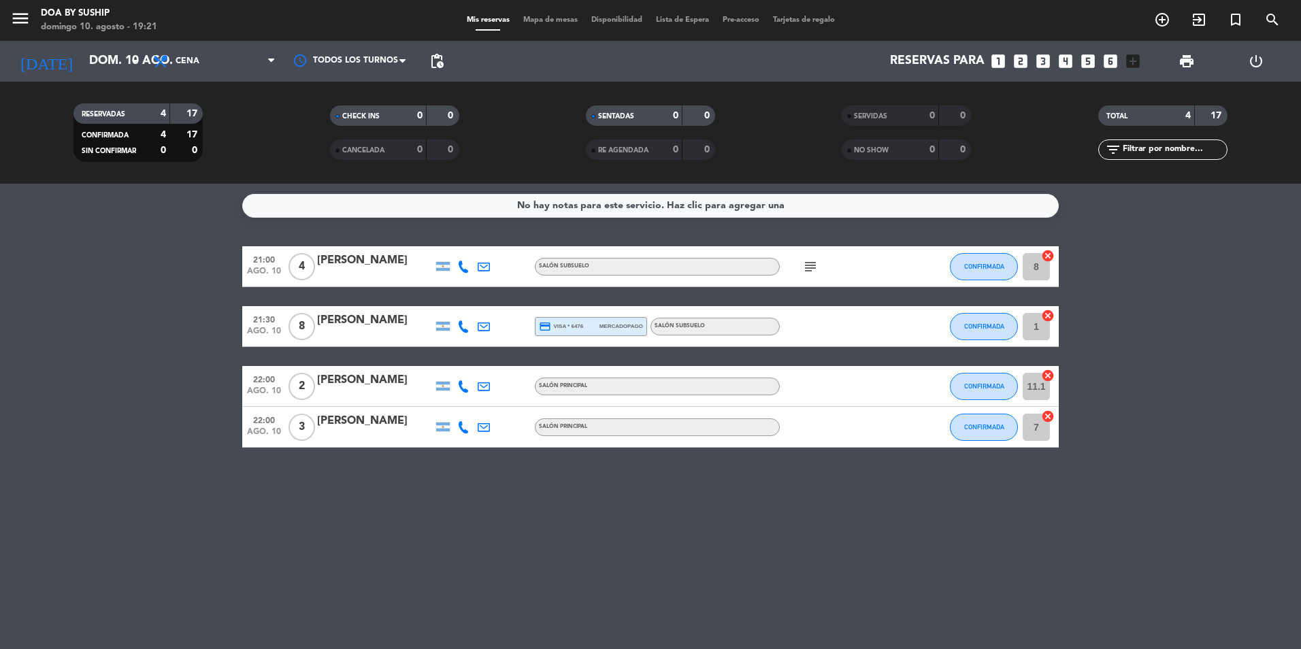
click at [139, 306] on bookings-row "21:00 [DATE] 4 [PERSON_NAME] Salón Subsuelo subject CONFIRMADA 8 cancel 21:30 […" at bounding box center [650, 346] width 1301 height 201
click at [814, 267] on icon "subject" at bounding box center [810, 266] width 16 height 16
click at [112, 60] on input "dom. 10 ago." at bounding box center [161, 61] width 158 height 27
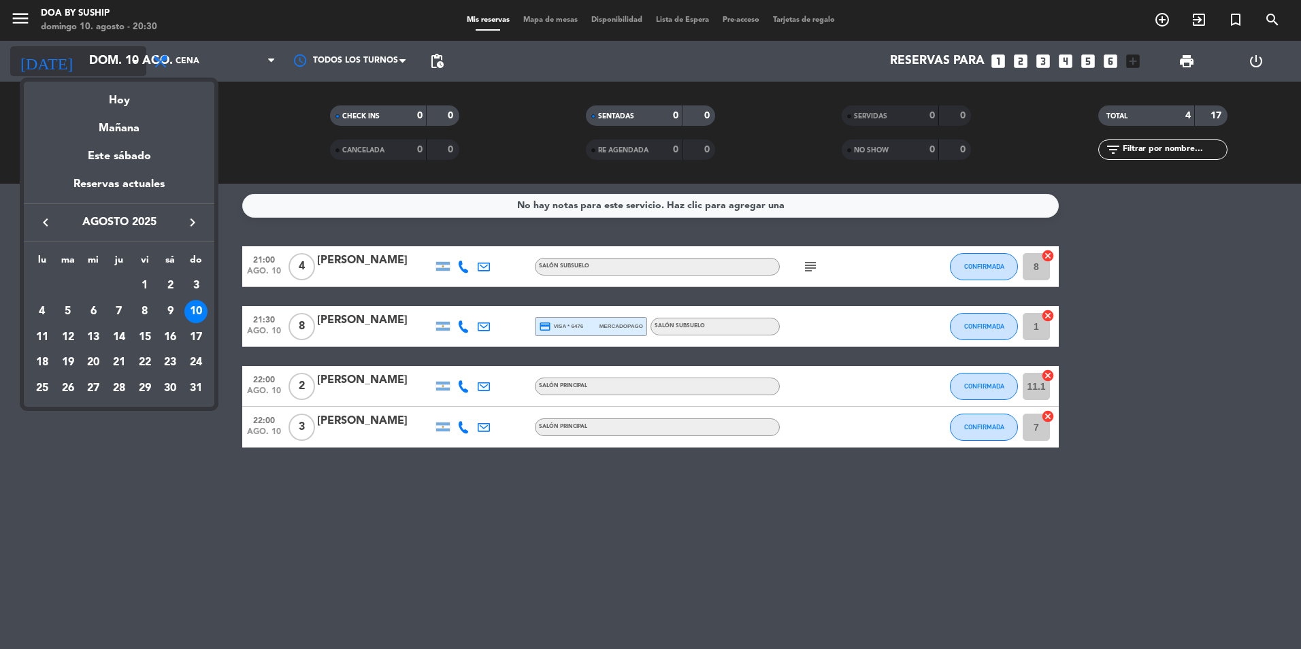
click at [112, 60] on div at bounding box center [650, 324] width 1301 height 649
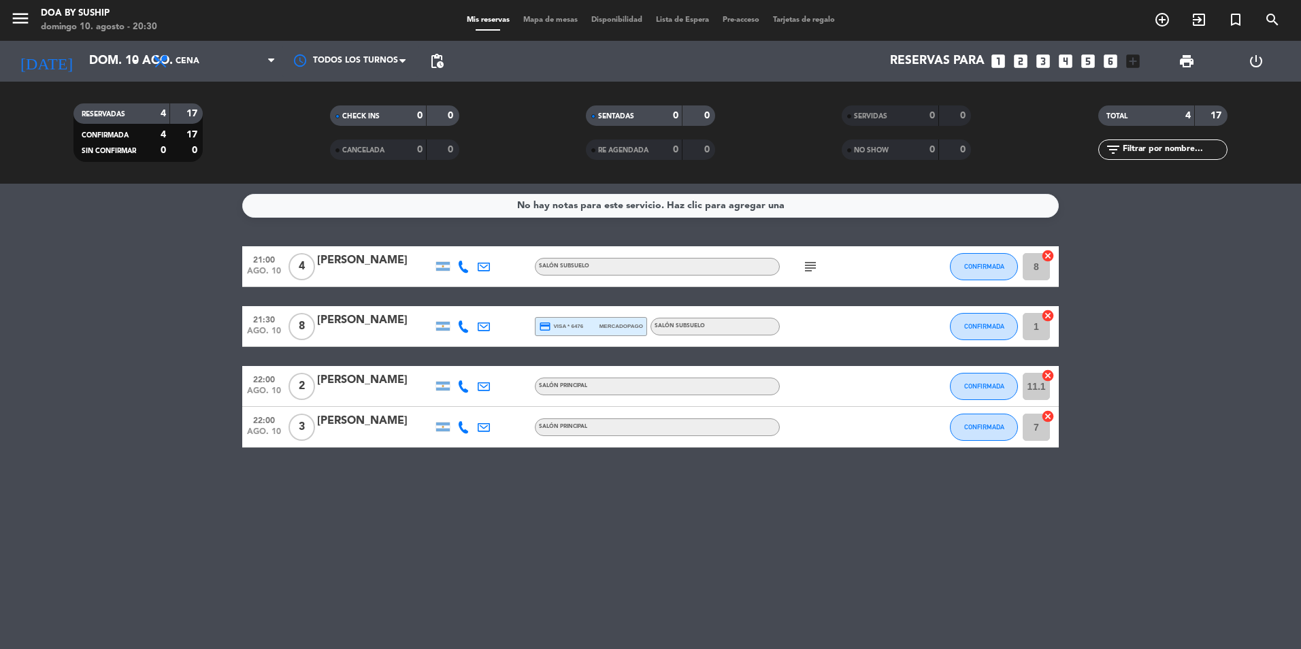
click at [387, 45] on div "Todos los turnos" at bounding box center [350, 61] width 136 height 41
click at [392, 52] on div at bounding box center [350, 61] width 136 height 31
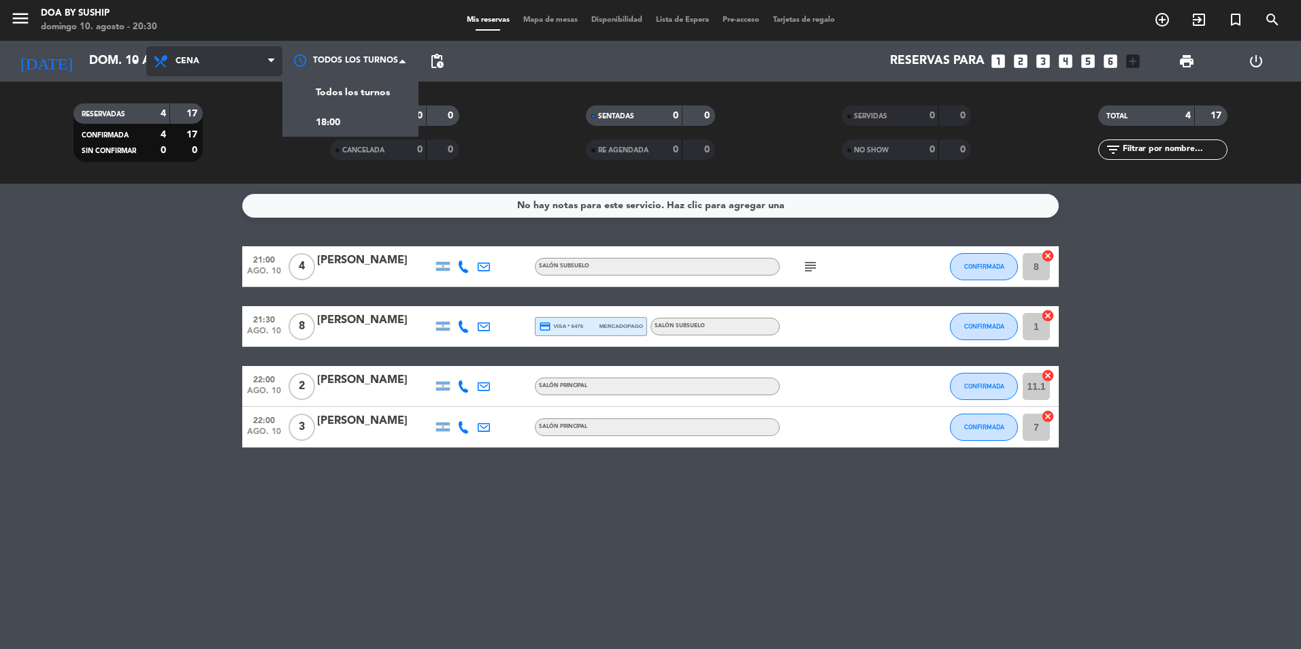
click at [186, 60] on span "Cena" at bounding box center [188, 61] width 24 height 10
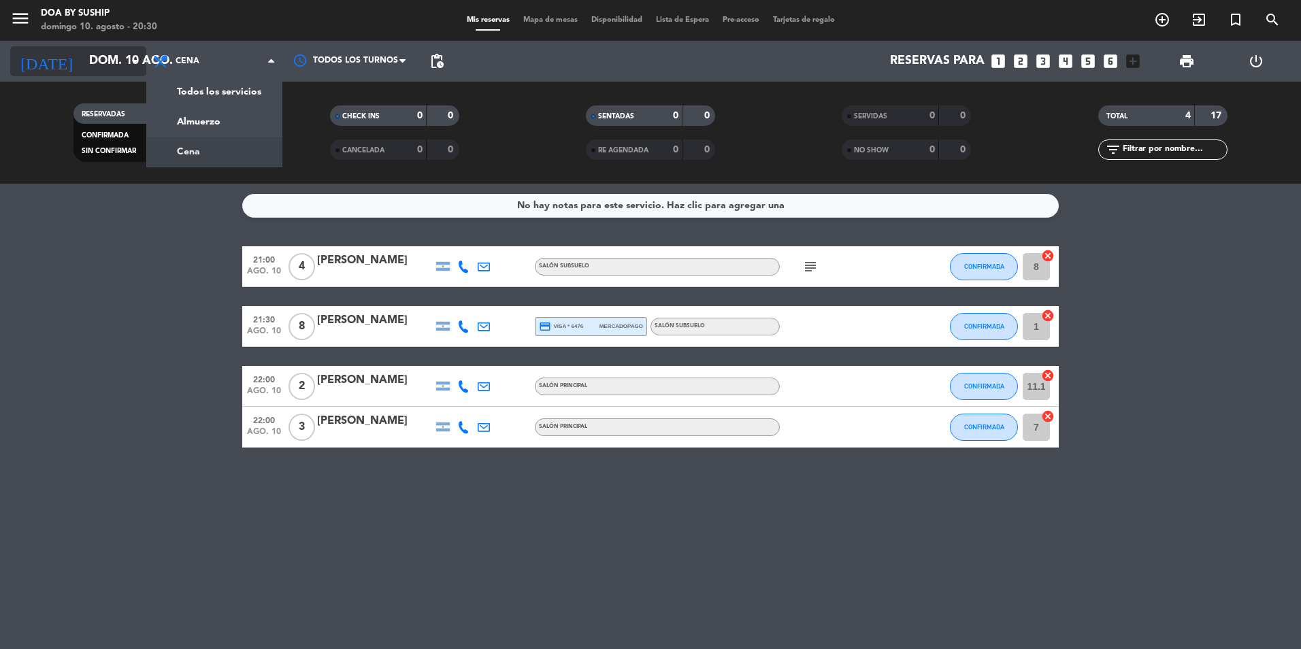
click at [113, 63] on input "dom. 10 ago." at bounding box center [161, 61] width 158 height 27
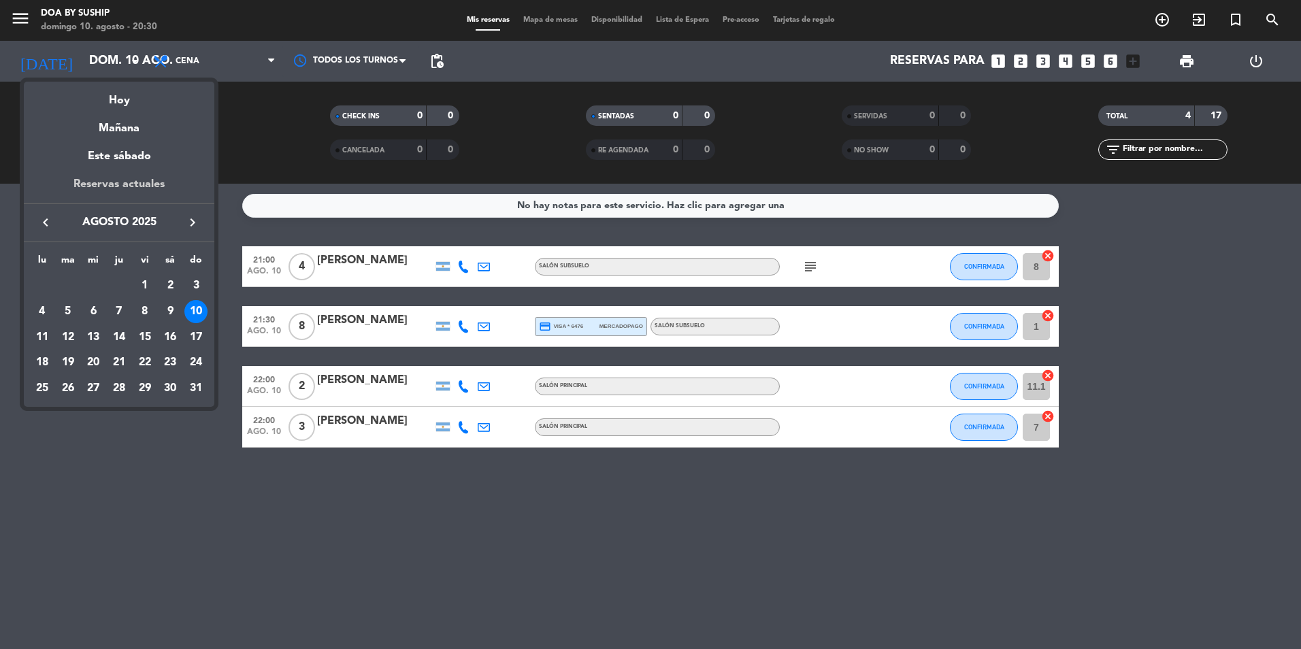
click at [114, 186] on div "Reservas actuales" at bounding box center [119, 190] width 190 height 28
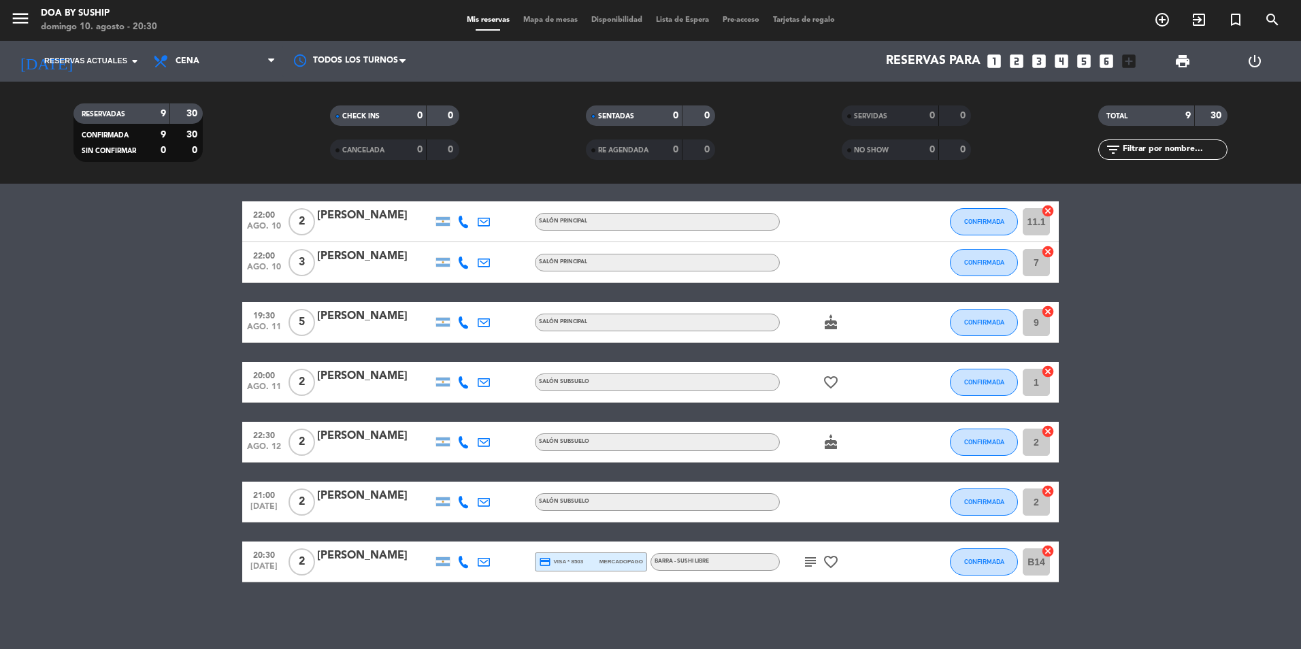
scroll to position [132, 0]
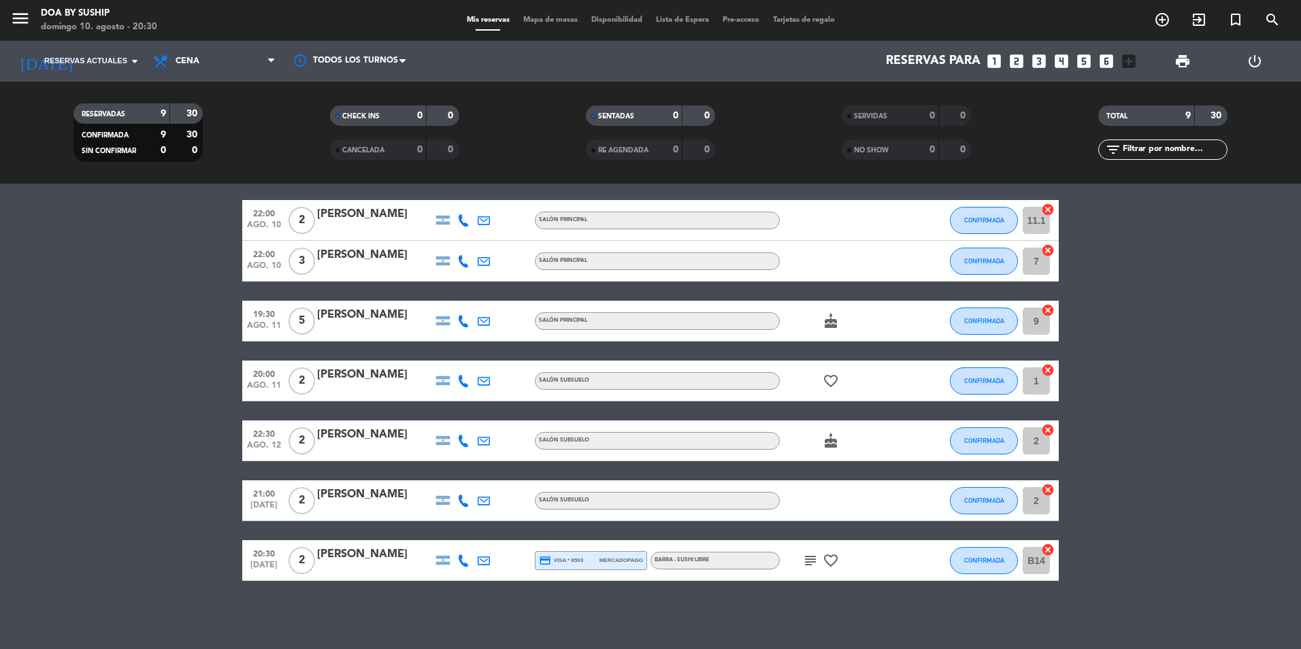
click at [818, 558] on icon "subject" at bounding box center [810, 560] width 16 height 16
drag, startPoint x: 812, startPoint y: 558, endPoint x: 796, endPoint y: 575, distance: 23.1
click at [796, 575] on div "subject Cumplimos 4 años juntas. Una mesa que sea más reservada. favorite_border" at bounding box center [841, 560] width 122 height 40
drag, startPoint x: 796, startPoint y: 575, endPoint x: 870, endPoint y: 588, distance: 75.3
click at [870, 588] on div "21:00 [DATE] 4 [PERSON_NAME] Salón Subsuelo subject CONFIRMADA 8 cancel 21:30 […" at bounding box center [650, 416] width 1301 height 465
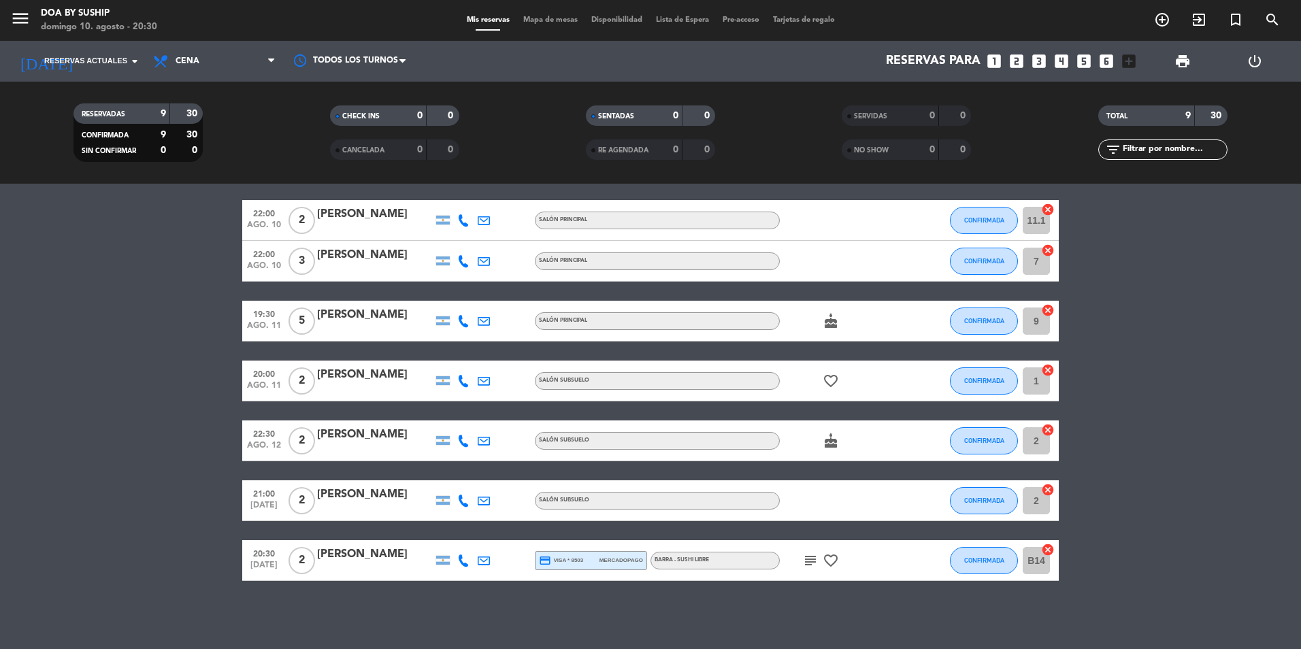
click at [812, 559] on icon "subject" at bounding box center [810, 560] width 16 height 16
click at [1109, 388] on bookings-row "21:00 [DATE] 4 [PERSON_NAME] Salón Subsuelo subject CONFIRMADA 8 cancel 21:30 […" at bounding box center [650, 330] width 1301 height 501
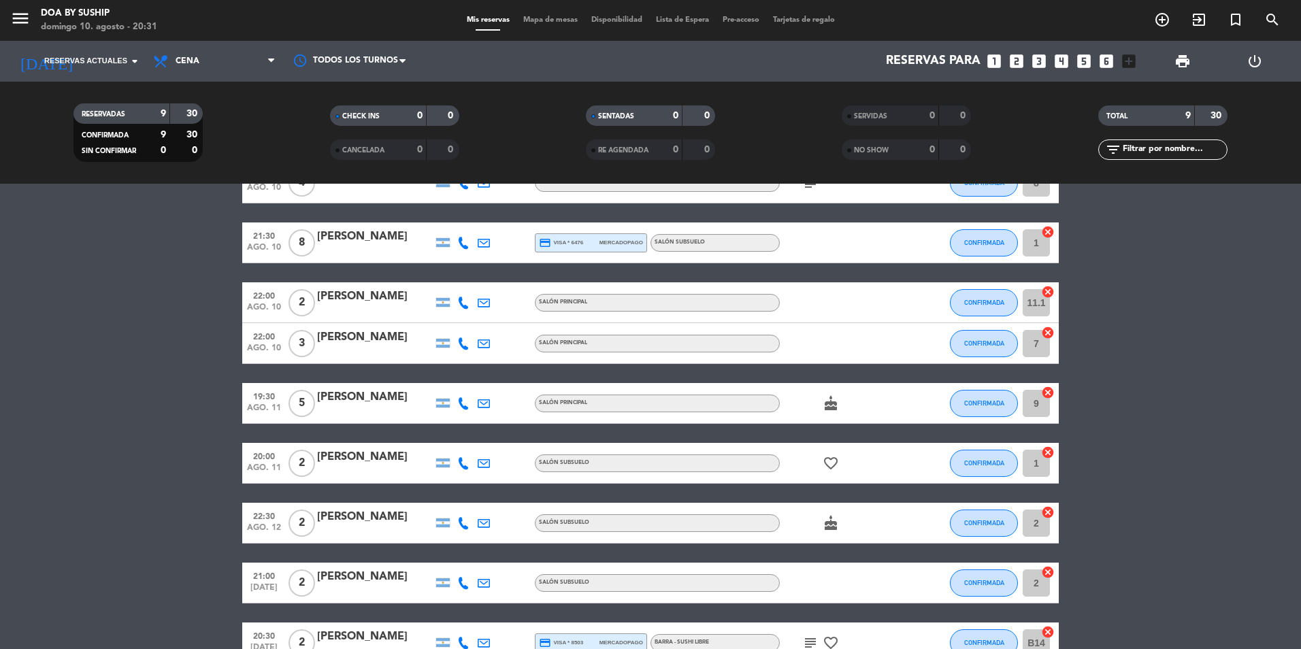
scroll to position [0, 0]
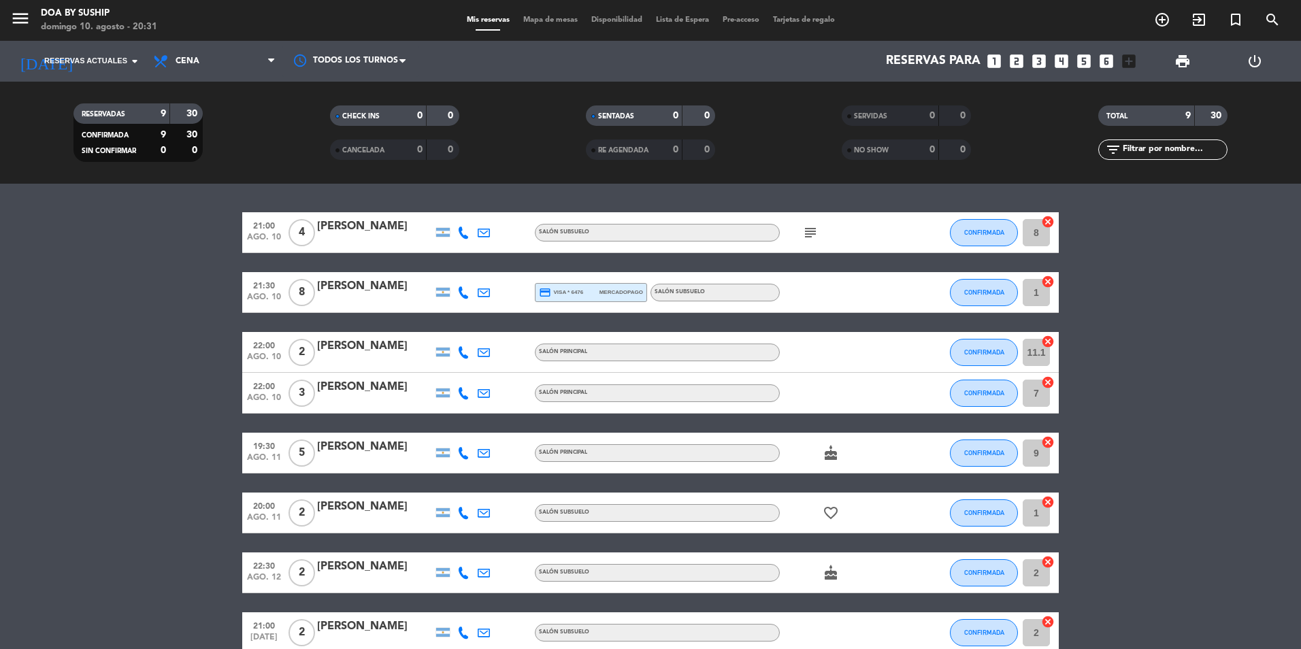
click at [807, 231] on icon "subject" at bounding box center [810, 232] width 16 height 16
click at [1271, 305] on bookings-row "21:00 [DATE] 4 [PERSON_NAME] Salón Subsuelo subject No muchas gracias CONFIRMAD…" at bounding box center [650, 462] width 1301 height 501
click at [124, 62] on span "Reservas actuales" at bounding box center [85, 61] width 83 height 12
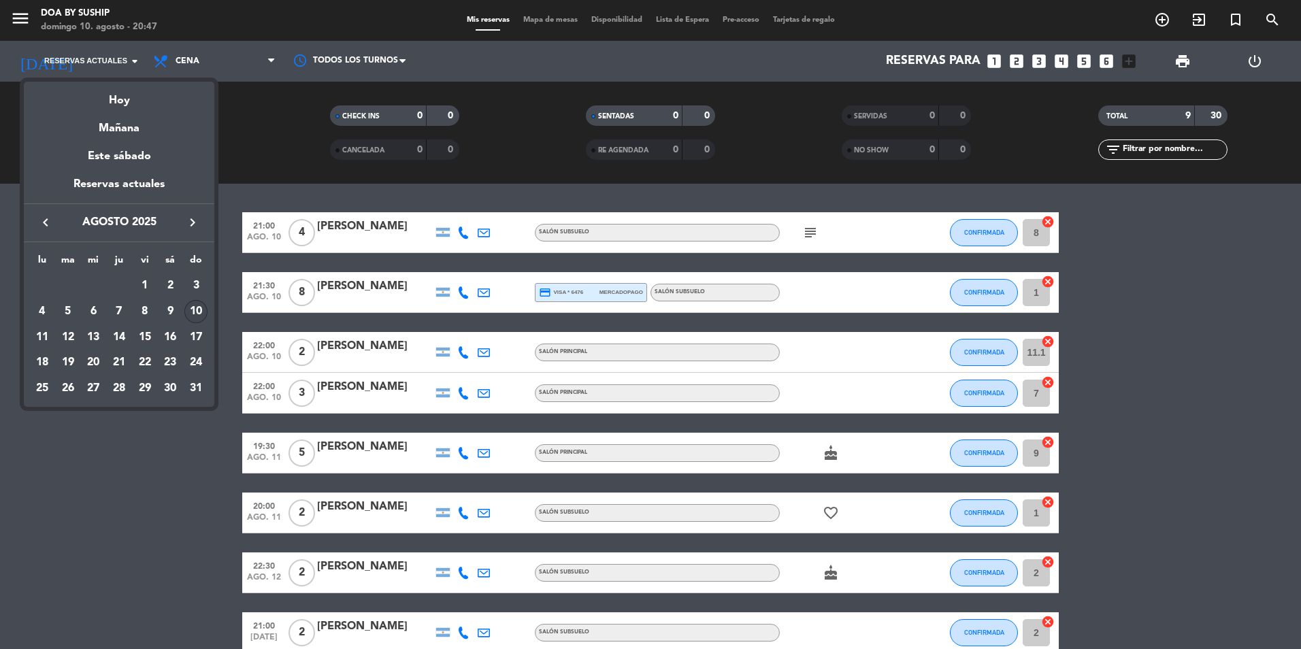
click at [197, 304] on div "10" at bounding box center [195, 311] width 23 height 23
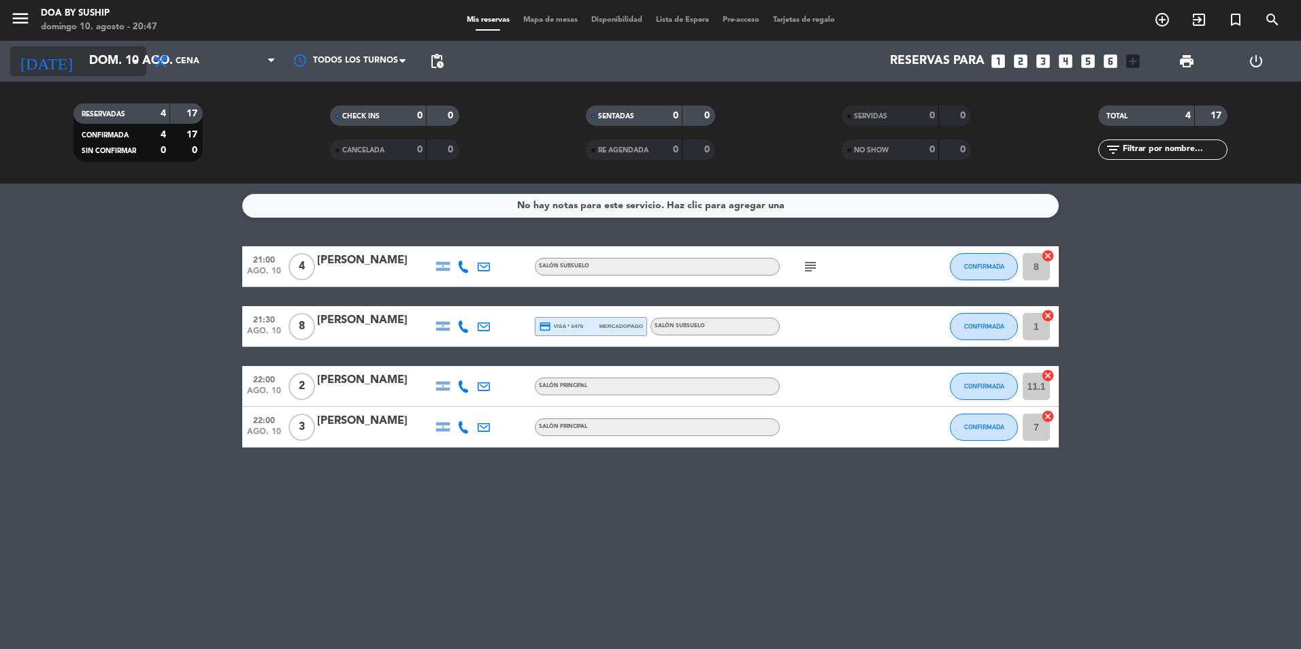
click at [137, 63] on icon "arrow_drop_down" at bounding box center [135, 61] width 16 height 16
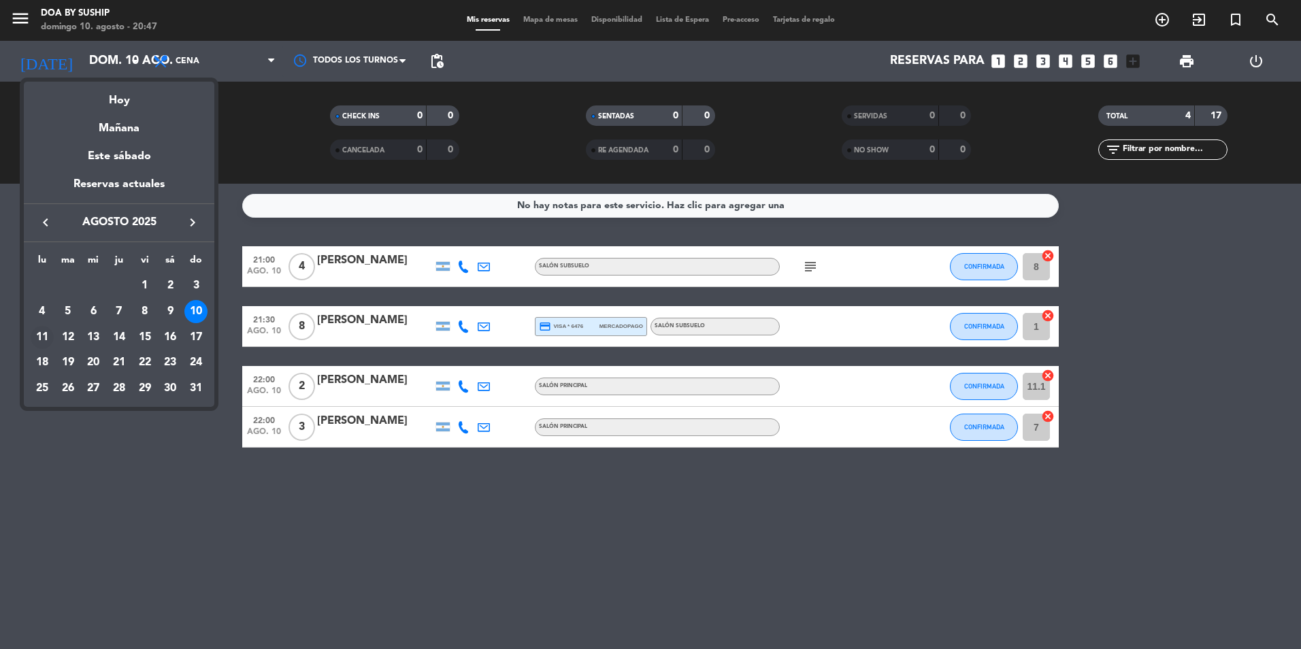
click at [38, 335] on div "11" at bounding box center [42, 337] width 23 height 23
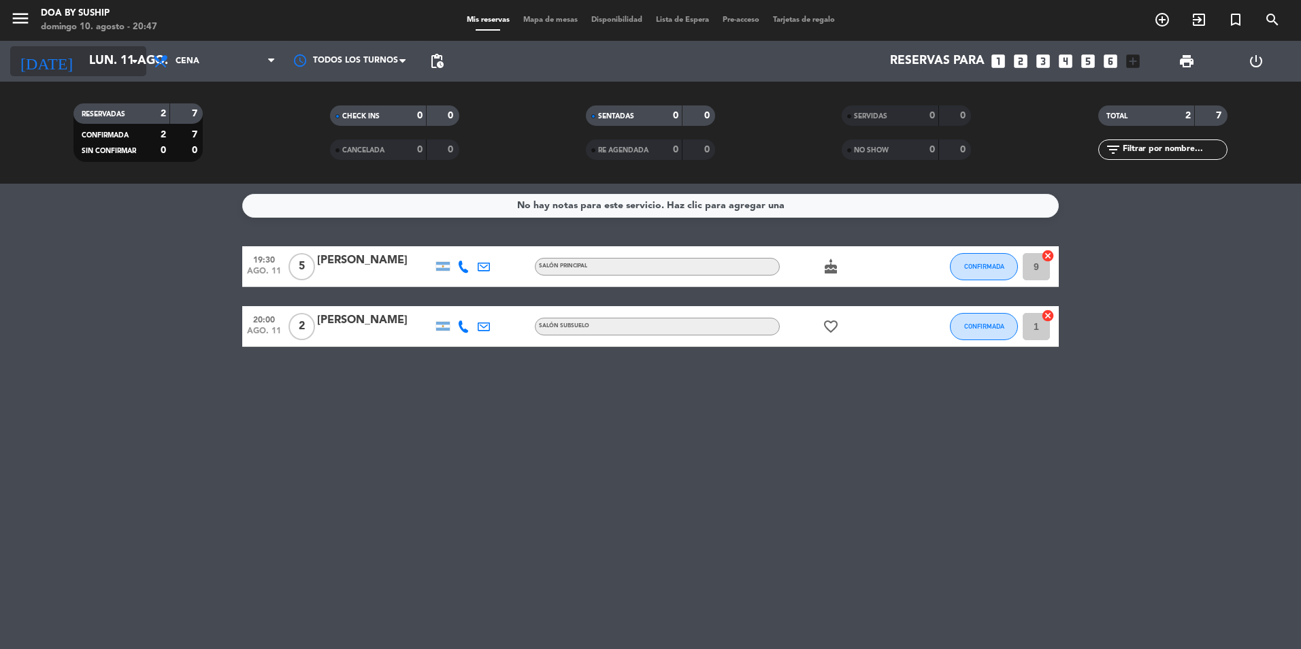
click at [119, 65] on input "lun. 11 ago." at bounding box center [161, 61] width 158 height 27
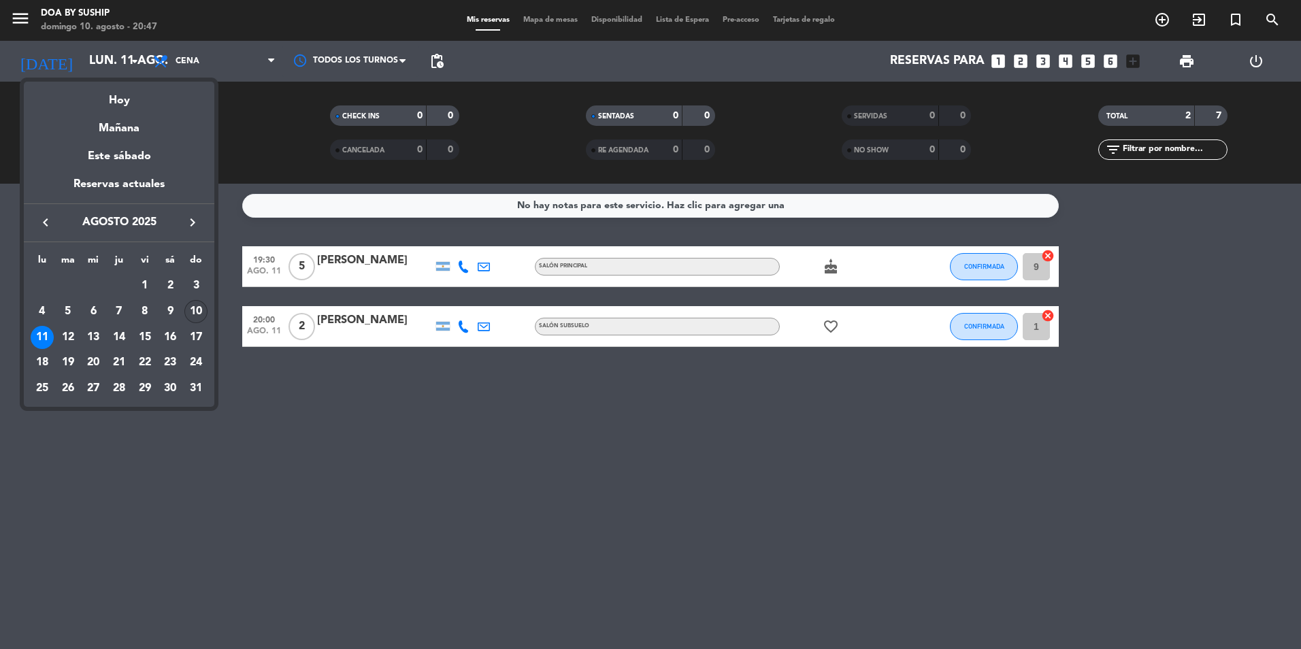
click at [199, 306] on div "10" at bounding box center [195, 311] width 23 height 23
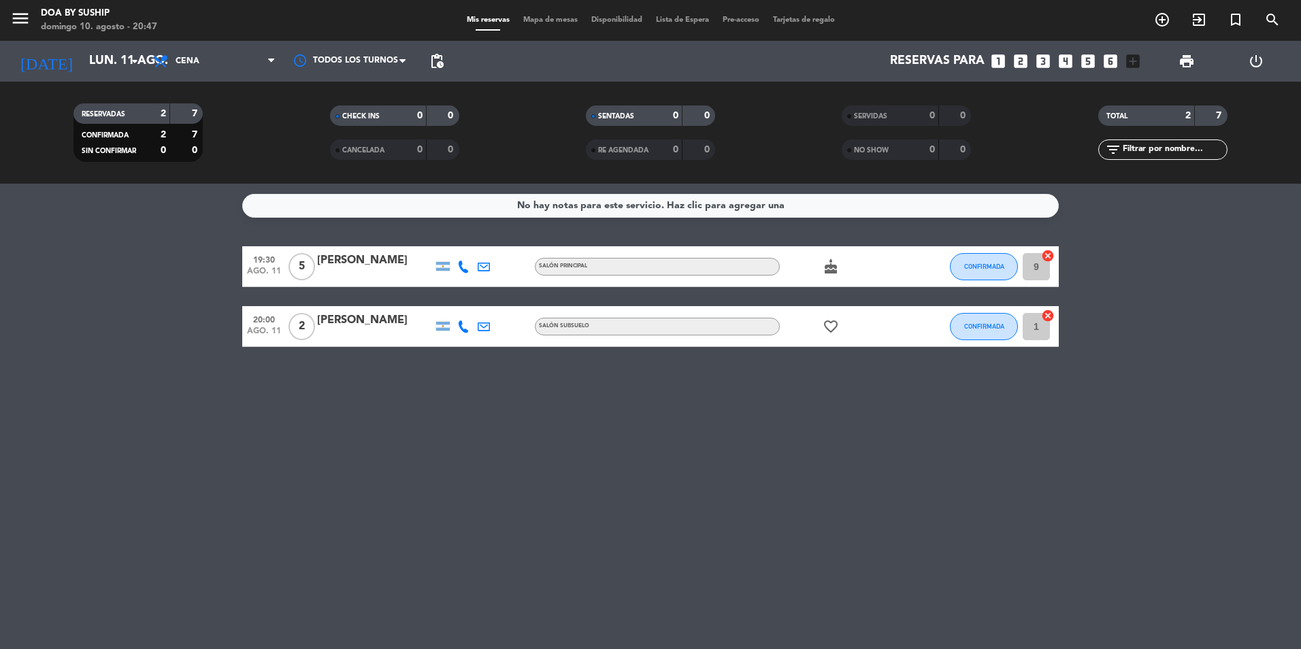
type input "dom. 10 ago."
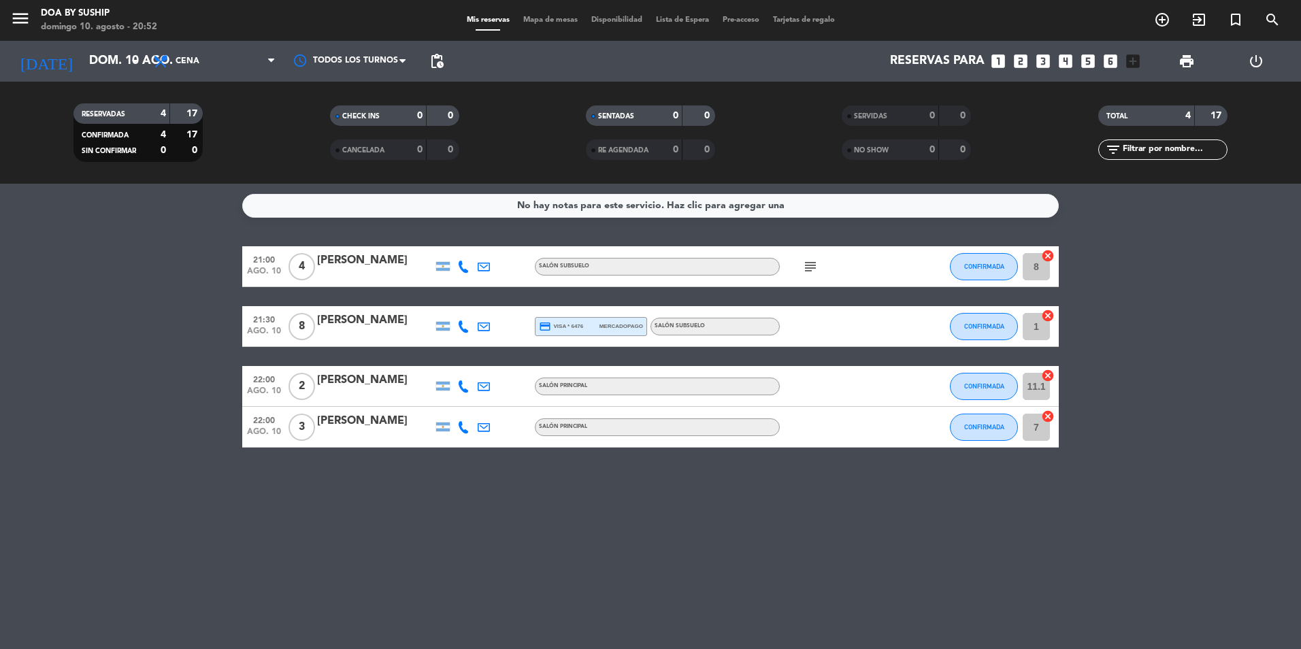
click at [182, 287] on bookings-row "21:00 [DATE] 4 [PERSON_NAME] Salón Subsuelo subject CONFIRMADA 8 cancel 21:30 […" at bounding box center [650, 346] width 1301 height 201
click at [1231, 483] on div "No hay notas para este servicio. Haz clic para agregar una 21:00 [DATE] 4 [PERS…" at bounding box center [650, 416] width 1301 height 465
